Goal: Complete application form: Complete application form

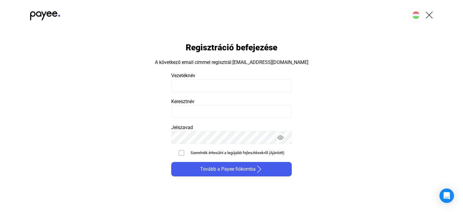
click at [203, 85] on input at bounding box center [231, 85] width 121 height 13
type input "******"
type input "***"
click at [280, 137] on img "button" at bounding box center [280, 137] width 6 height 6
click at [179, 154] on div at bounding box center [181, 153] width 6 height 6
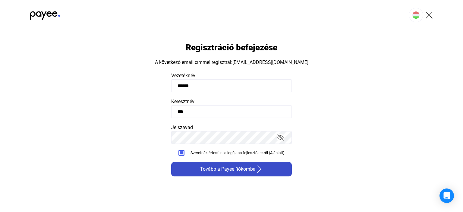
click at [230, 168] on span "Tovább a Payee fiókomba" at bounding box center [227, 168] width 55 height 7
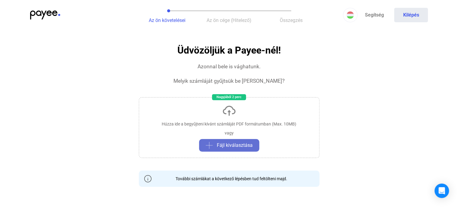
click at [233, 143] on span "Fájl kiválasztása" at bounding box center [235, 145] width 36 height 7
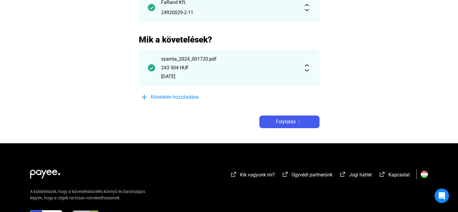
scroll to position [121, 0]
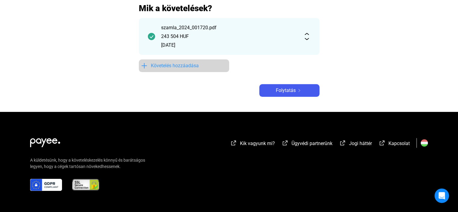
click at [143, 65] on img at bounding box center [144, 65] width 7 height 7
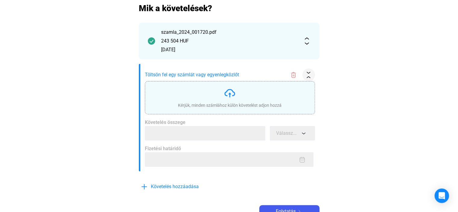
click at [232, 92] on img at bounding box center [230, 93] width 12 height 12
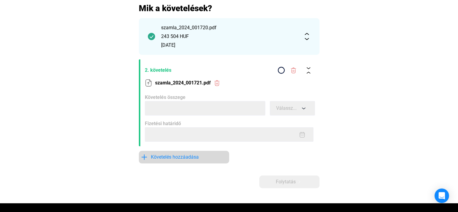
click at [173, 156] on span "Követelés hozzáadása" at bounding box center [175, 156] width 48 height 7
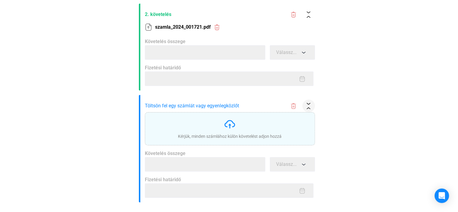
type input "******"
type input "**********"
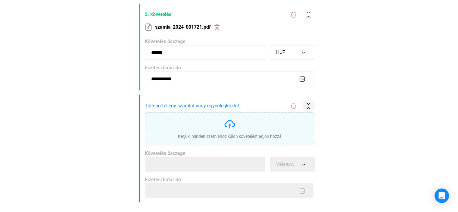
scroll to position [211, 0]
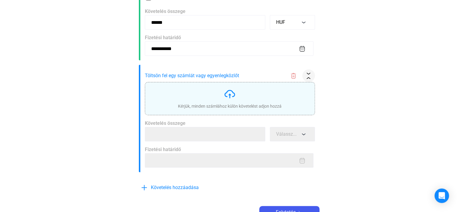
click at [232, 94] on img at bounding box center [230, 94] width 12 height 12
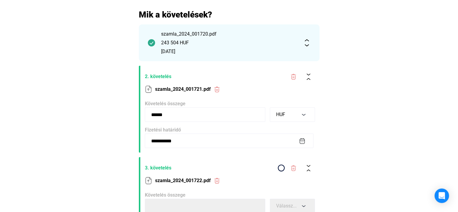
scroll to position [116, 0]
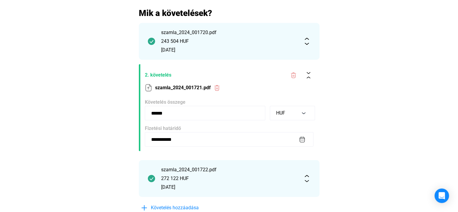
click at [195, 72] on span "2. követelés" at bounding box center [215, 74] width 140 height 7
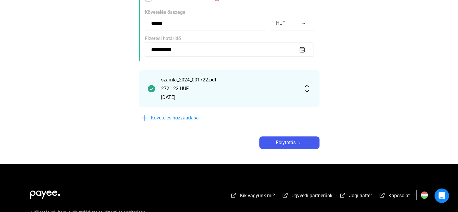
scroll to position [206, 0]
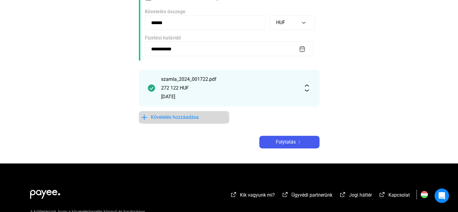
click at [179, 117] on span "Követelés hozzáadása" at bounding box center [175, 117] width 48 height 7
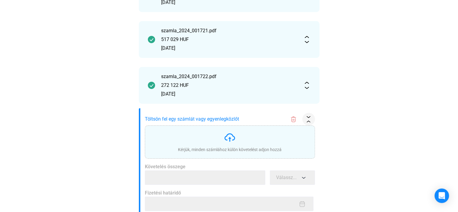
scroll to position [208, 0]
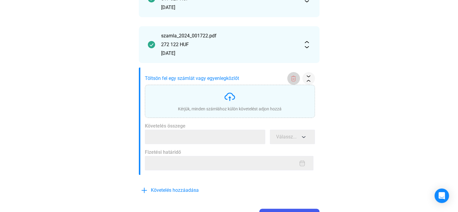
click at [293, 78] on img at bounding box center [293, 78] width 6 height 6
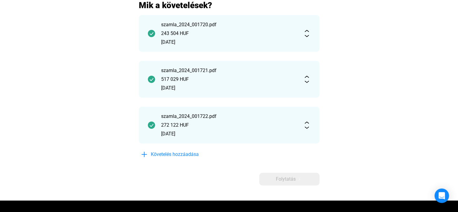
scroll to position [151, 0]
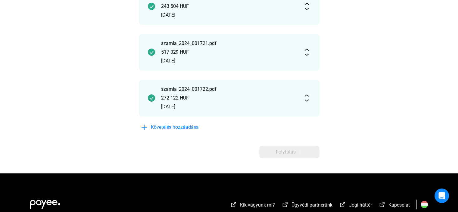
click at [206, 136] on div "Adós adatai Adós országa 🇭🇺 [GEOGRAPHIC_DATA] ([GEOGRAPHIC_DATA]) [PERSON_NAME]…" at bounding box center [229, 27] width 181 height 264
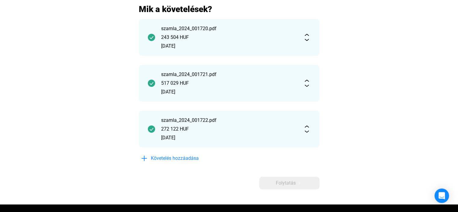
scroll to position [121, 0]
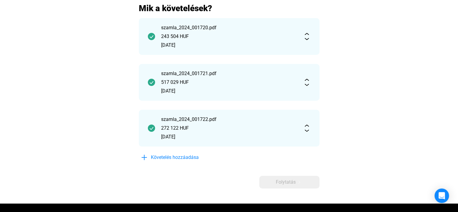
click at [206, 164] on div "Adós adatai Adós országa 🇭🇺 [GEOGRAPHIC_DATA] ([GEOGRAPHIC_DATA]) [PERSON_NAME]…" at bounding box center [229, 57] width 181 height 264
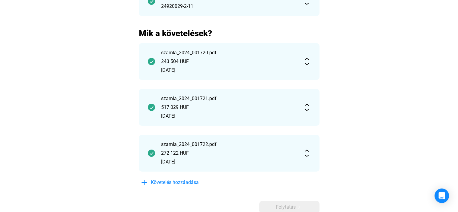
scroll to position [90, 0]
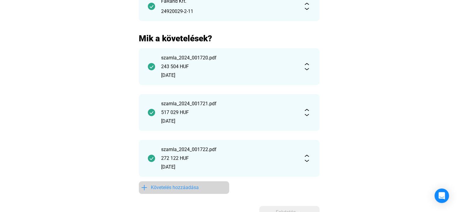
click at [177, 189] on span "Követelés hozzáadása" at bounding box center [175, 187] width 48 height 7
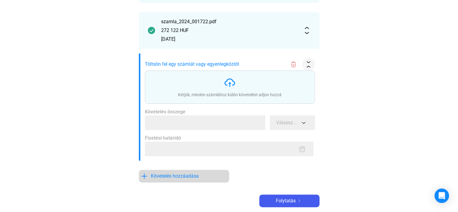
scroll to position [241, 0]
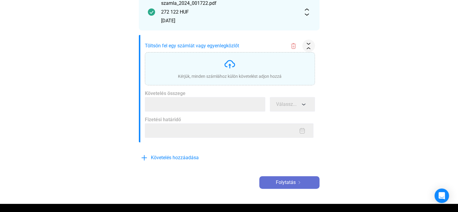
click at [283, 180] on span "Folytatás" at bounding box center [286, 182] width 20 height 7
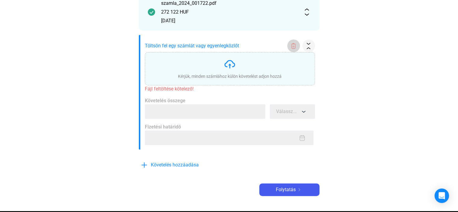
click at [291, 45] on img at bounding box center [293, 46] width 6 height 6
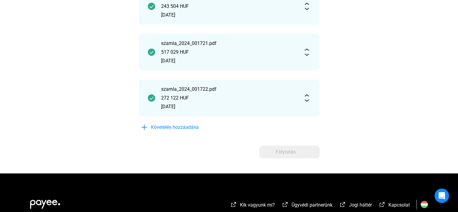
scroll to position [121, 0]
